Goal: Communication & Community: Answer question/provide support

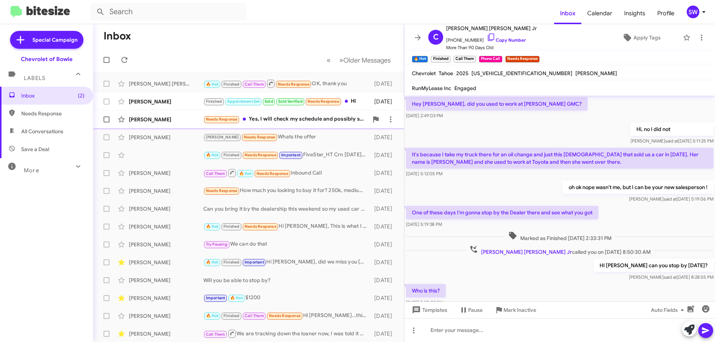
scroll to position [385, 0]
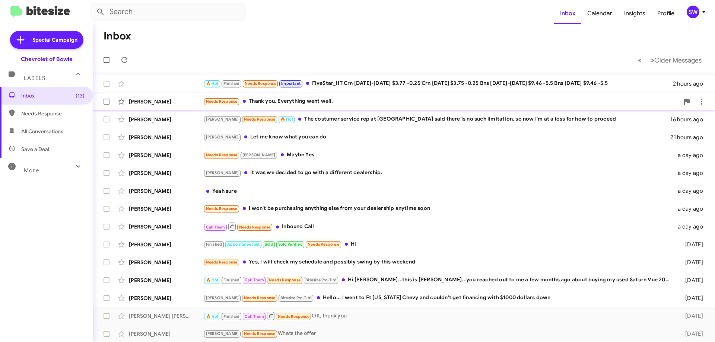
click at [289, 102] on div "Needs Response Thank you. Everything went well." at bounding box center [441, 101] width 476 height 9
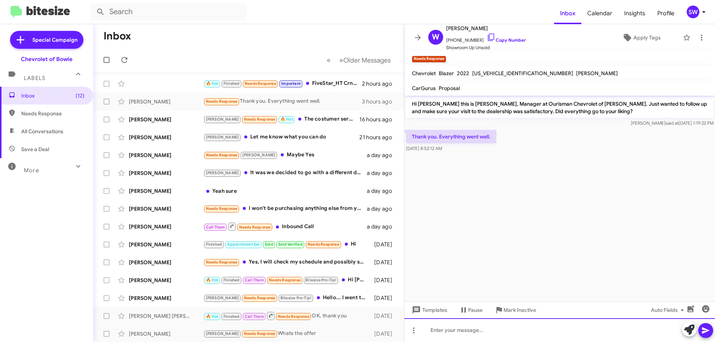
drag, startPoint x: 469, startPoint y: 333, endPoint x: 475, endPoint y: 324, distance: 11.6
click at [469, 333] on div at bounding box center [560, 330] width 311 height 24
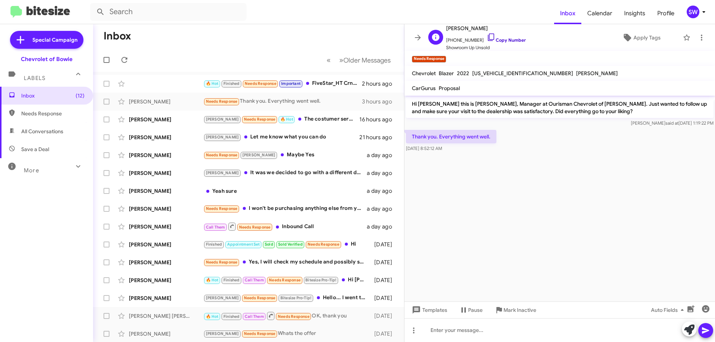
drag, startPoint x: 485, startPoint y: 36, endPoint x: 624, endPoint y: 71, distance: 142.6
click at [488, 37] on icon at bounding box center [491, 37] width 6 height 7
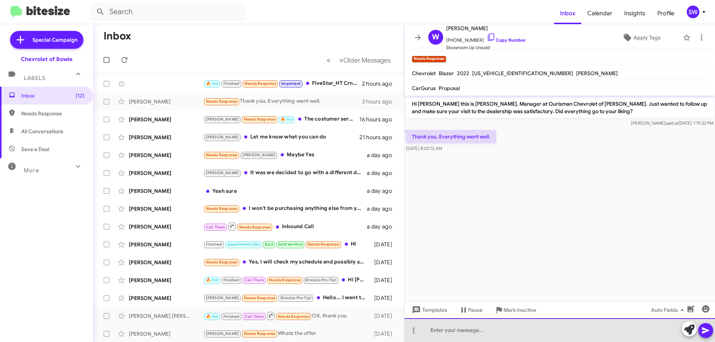
drag, startPoint x: 501, startPoint y: 330, endPoint x: 506, endPoint y: 328, distance: 5.0
click at [502, 330] on div at bounding box center [560, 330] width 311 height 24
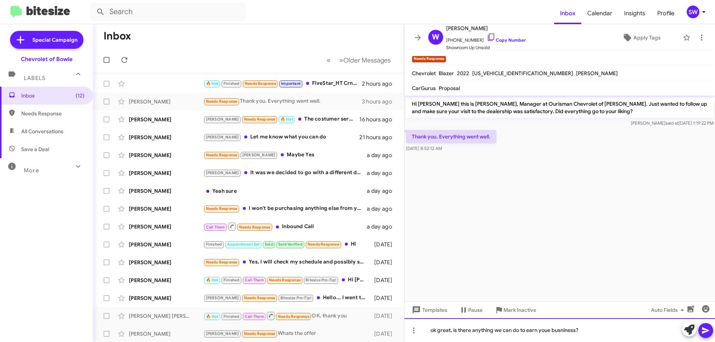
drag, startPoint x: 553, startPoint y: 329, endPoint x: 548, endPoint y: 329, distance: 5.6
drag, startPoint x: 565, startPoint y: 330, endPoint x: 563, endPoint y: 326, distance: 4.5
click at [599, 334] on div "ok great, is there anything we can do to earn your business?" at bounding box center [560, 330] width 311 height 24
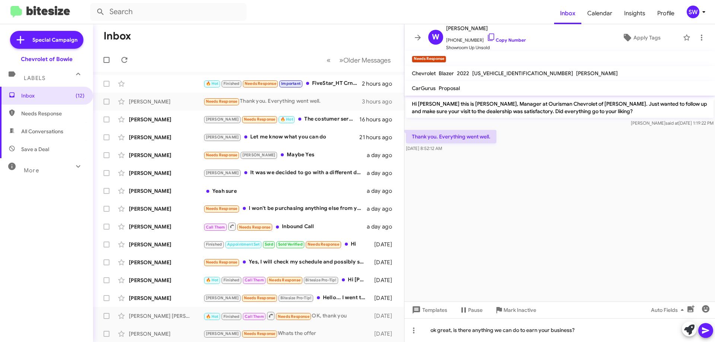
click at [709, 329] on icon at bounding box center [705, 330] width 9 height 9
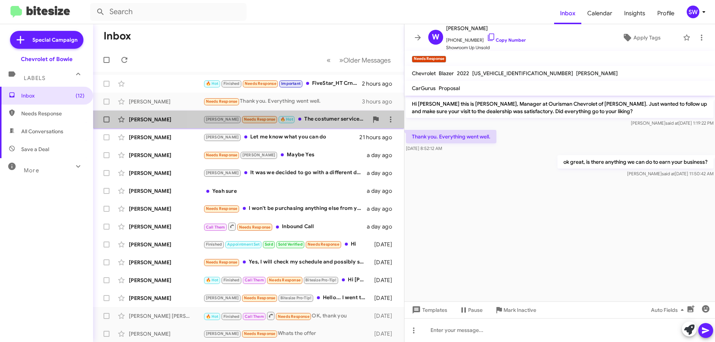
drag, startPoint x: 320, startPoint y: 112, endPoint x: 325, endPoint y: 122, distance: 11.0
click at [320, 112] on span "[PERSON_NAME] Vice [PERSON_NAME] Needs Response 🔥 Hot The costumer service rep …" at bounding box center [248, 120] width 311 height 18
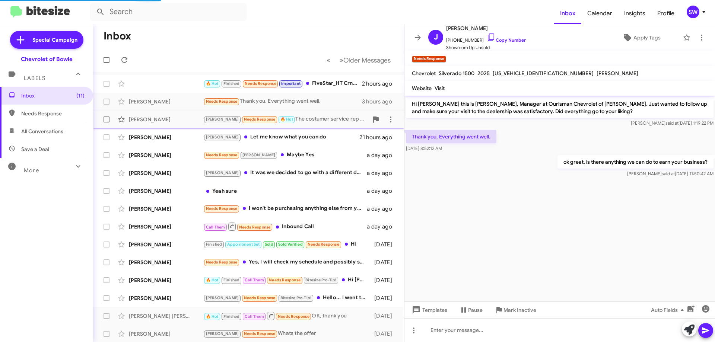
scroll to position [270, 0]
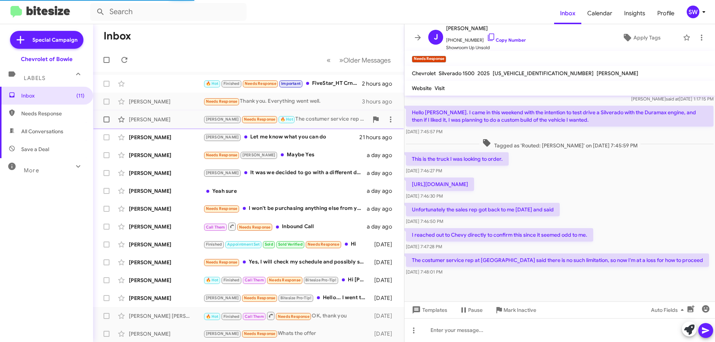
click at [310, 118] on div "[PERSON_NAME] Needs Response 🔥 Hot The costumer service rep at [PERSON_NAME] sa…" at bounding box center [285, 119] width 165 height 9
click at [456, 181] on p "[URL][DOMAIN_NAME]" at bounding box center [440, 184] width 68 height 13
click at [459, 185] on p "[URL][DOMAIN_NAME]" at bounding box center [440, 184] width 68 height 13
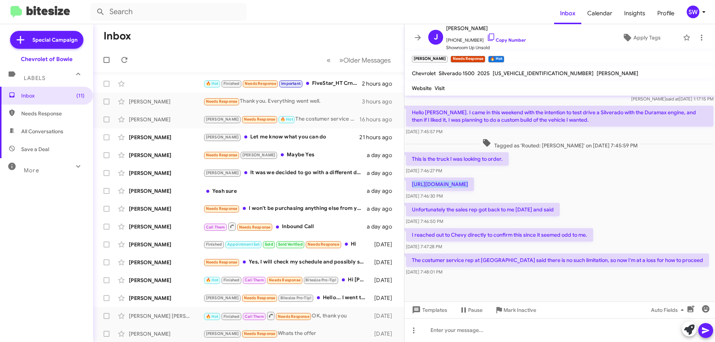
click at [459, 185] on p "[URL][DOMAIN_NAME]" at bounding box center [440, 184] width 68 height 13
copy p "[URL][DOMAIN_NAME]"
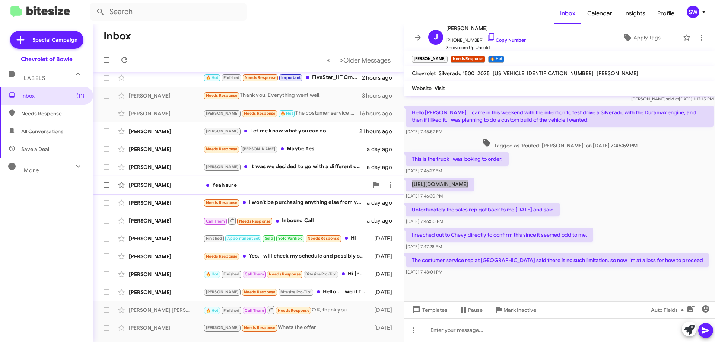
scroll to position [0, 0]
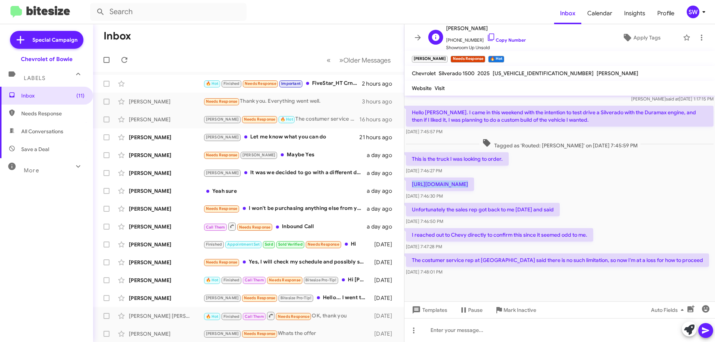
drag, startPoint x: 485, startPoint y: 37, endPoint x: 483, endPoint y: 31, distance: 6.7
click at [487, 36] on icon at bounding box center [491, 37] width 9 height 9
copy p "[URL][DOMAIN_NAME]"
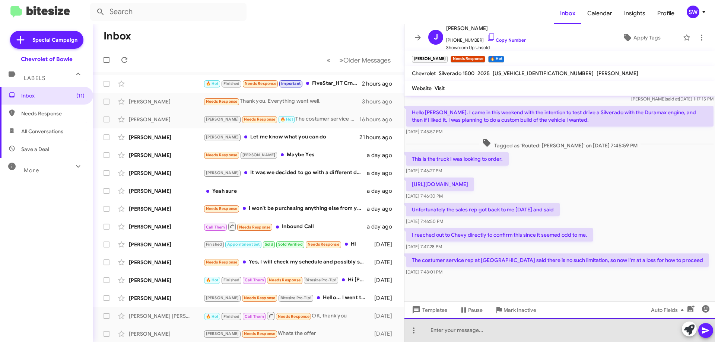
click at [450, 330] on div at bounding box center [560, 330] width 311 height 24
